Goal: Find specific page/section: Find specific page/section

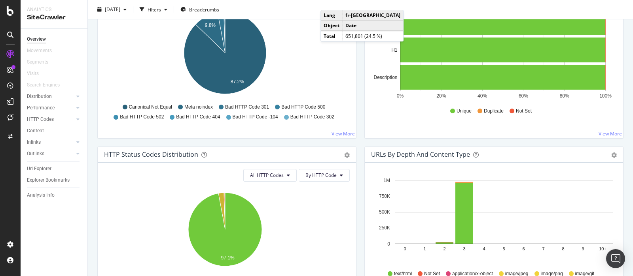
scroll to position [278, 0]
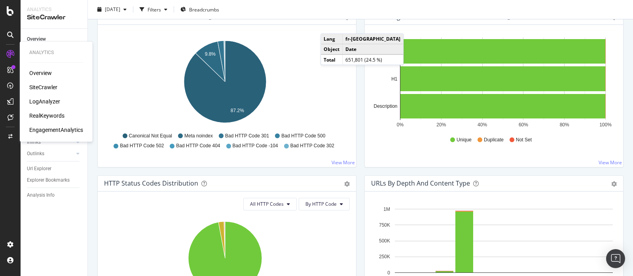
click at [44, 100] on div "LogAnalyzer" at bounding box center [44, 102] width 31 height 8
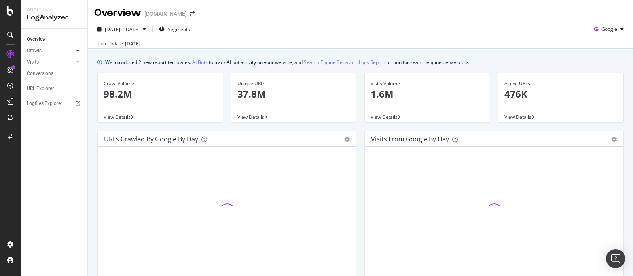
click at [81, 51] on div at bounding box center [78, 51] width 8 height 8
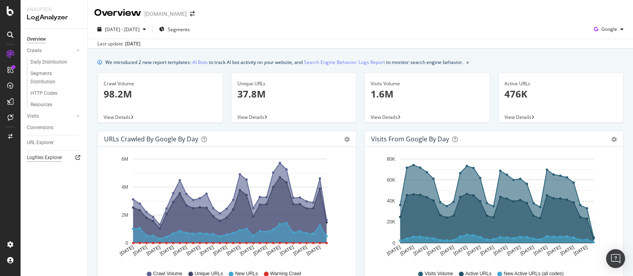
click at [49, 159] on div "Logfiles Explorer" at bounding box center [44, 158] width 35 height 8
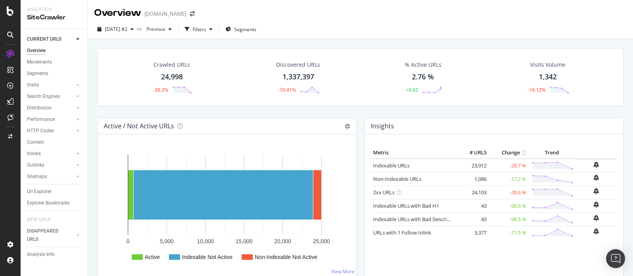
scroll to position [870, 0]
